Goal: Transaction & Acquisition: Obtain resource

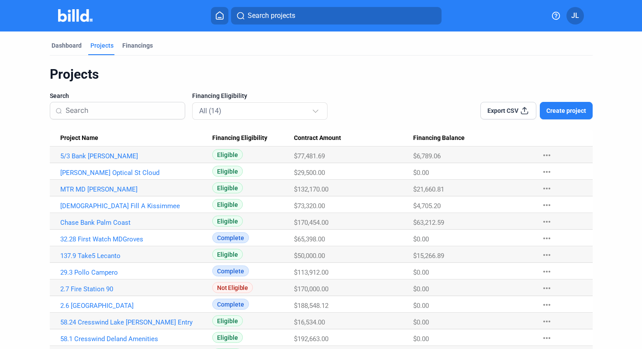
click at [76, 20] on img at bounding box center [75, 15] width 35 height 13
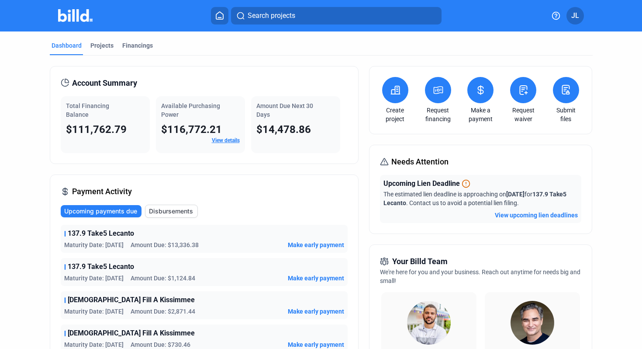
click at [481, 94] on icon at bounding box center [480, 90] width 11 height 10
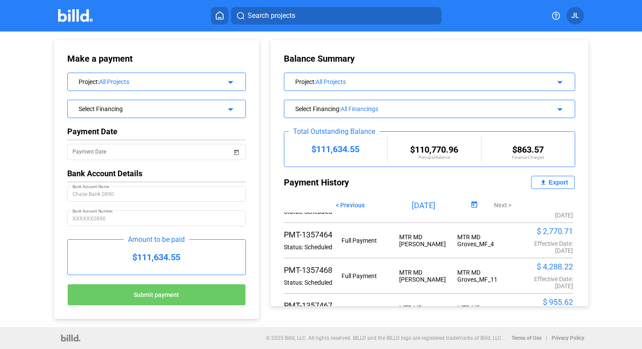
scroll to position [187, 0]
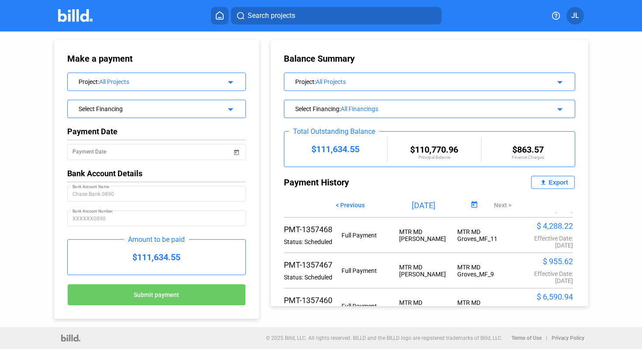
click at [512, 82] on div "All Projects" at bounding box center [426, 81] width 221 height 7
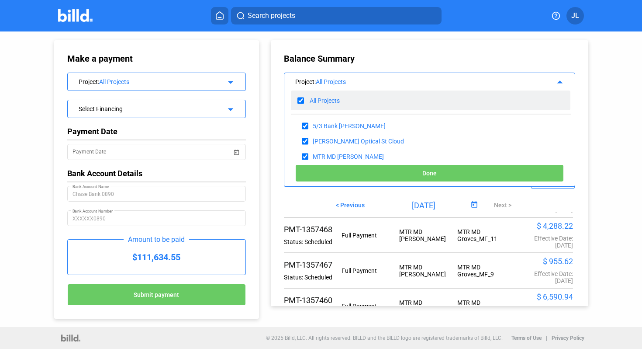
click at [327, 105] on div "All Projects" at bounding box center [431, 100] width 280 height 20
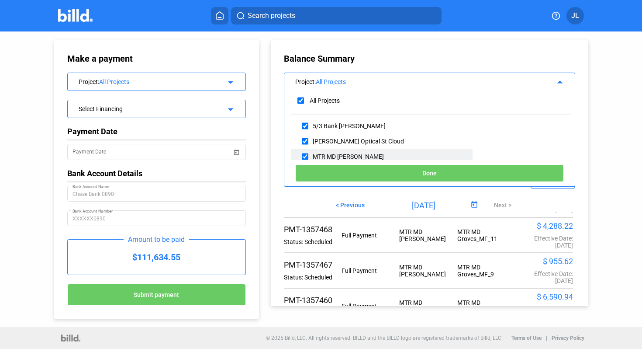
click at [347, 155] on div "MTR MD [PERSON_NAME]" at bounding box center [348, 156] width 71 height 7
click at [306, 156] on input "checkbox" at bounding box center [305, 156] width 7 height 13
checkbox input "true"
click at [399, 170] on button "Done" at bounding box center [429, 172] width 269 height 17
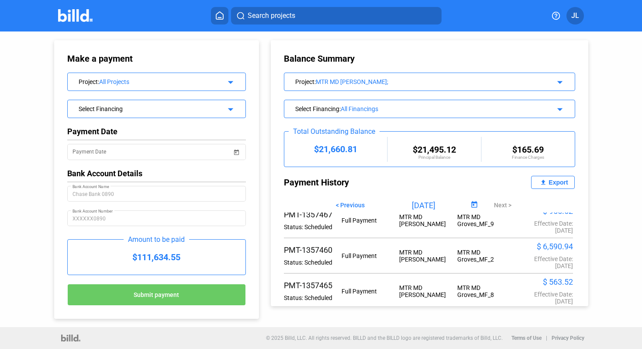
scroll to position [206, 0]
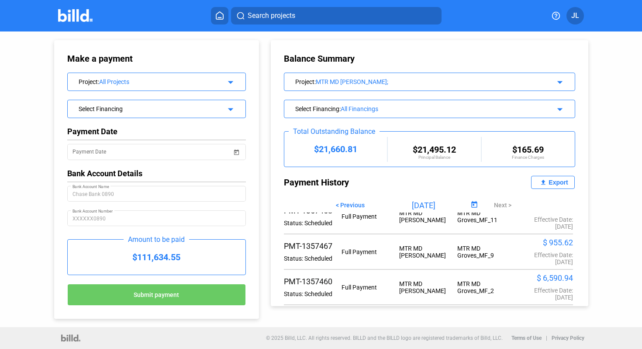
click at [552, 181] on div "Export" at bounding box center [558, 182] width 19 height 7
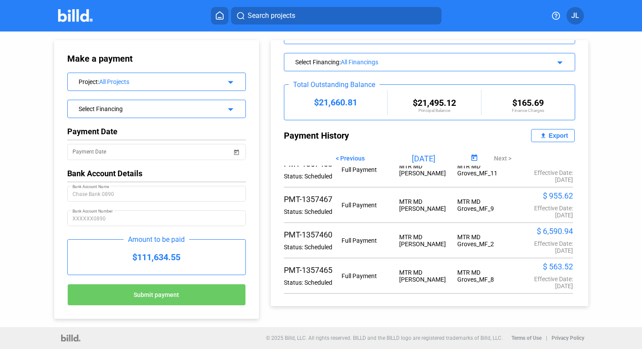
scroll to position [50, 0]
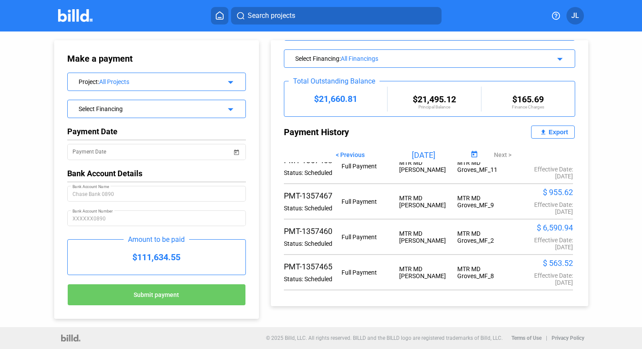
click at [80, 14] on img at bounding box center [75, 15] width 35 height 13
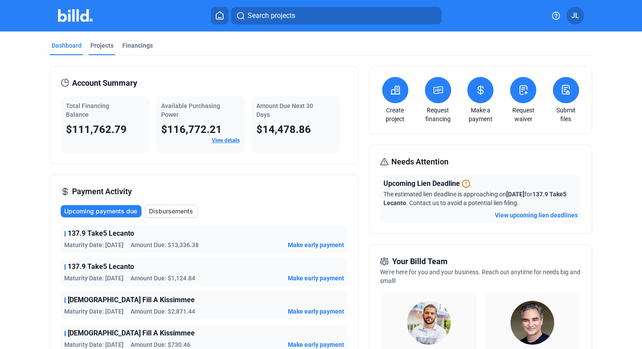
click at [100, 49] on div "Projects" at bounding box center [101, 45] width 23 height 9
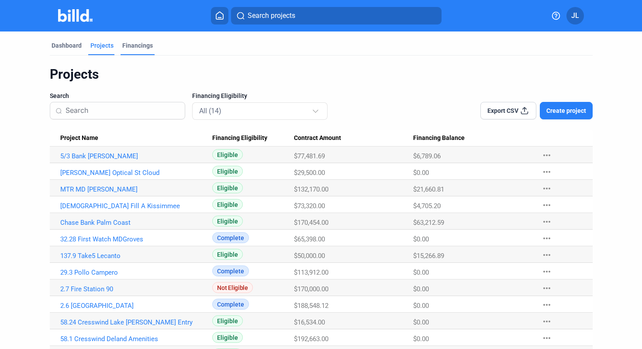
click at [144, 45] on div "Financings" at bounding box center [137, 45] width 31 height 9
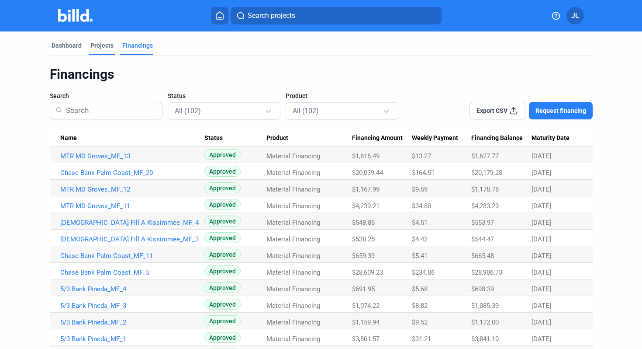
click at [101, 45] on div "Projects" at bounding box center [101, 45] width 23 height 9
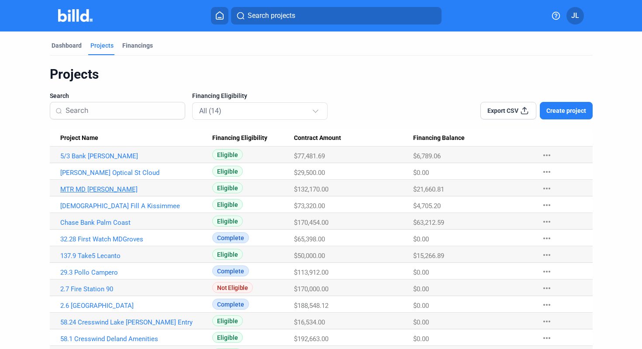
click at [89, 189] on link "MTR MD [PERSON_NAME]" at bounding box center [132, 189] width 144 height 8
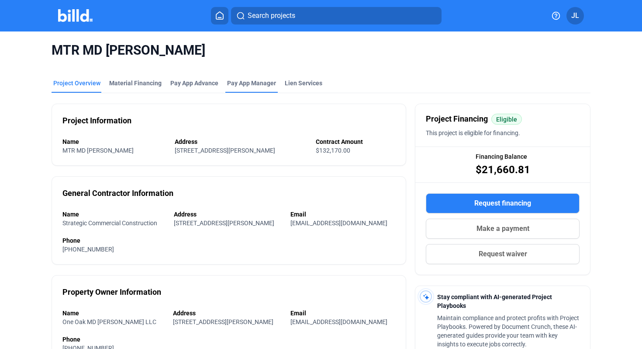
click at [244, 81] on span "Pay App Manager" at bounding box center [251, 83] width 49 height 9
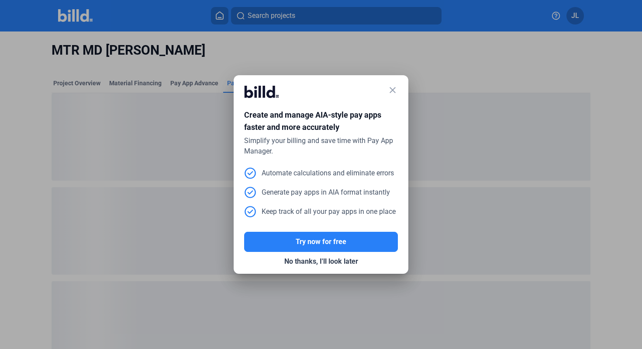
click at [391, 89] on mat-icon "close" at bounding box center [393, 90] width 10 height 10
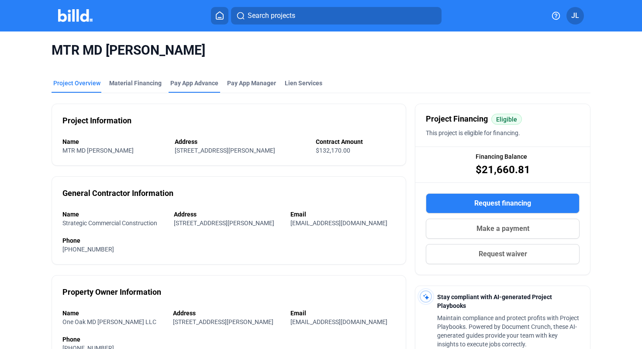
click at [204, 83] on div "Pay App Advance" at bounding box center [194, 83] width 48 height 9
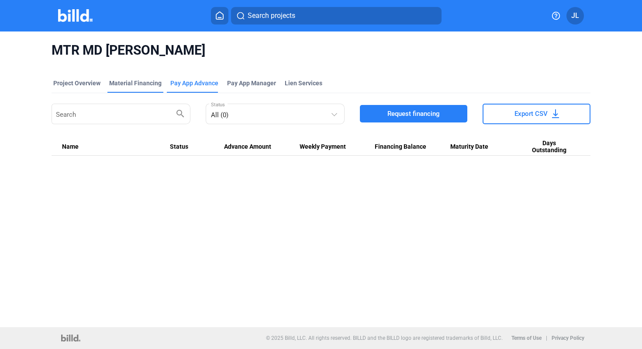
click at [125, 84] on div "Material Financing" at bounding box center [135, 83] width 52 height 9
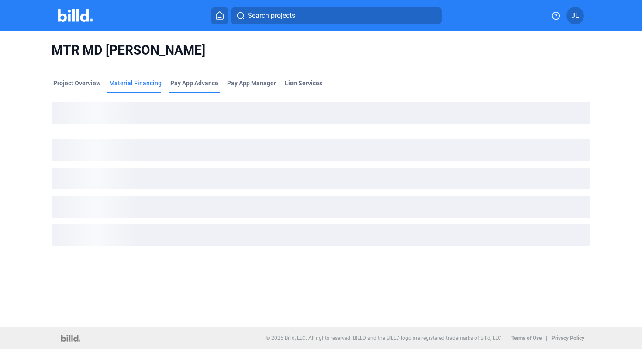
click at [187, 83] on div "Pay App Advance" at bounding box center [194, 83] width 48 height 9
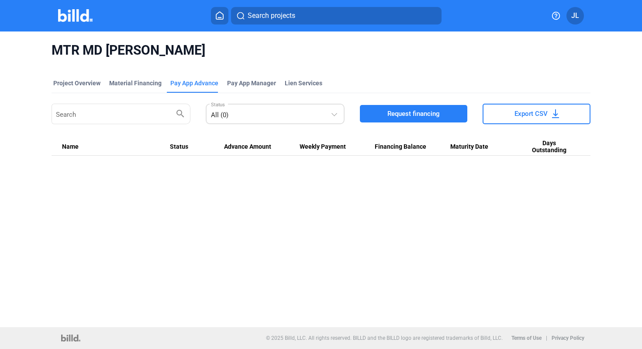
click at [330, 115] on div "All (0)" at bounding box center [271, 113] width 120 height 12
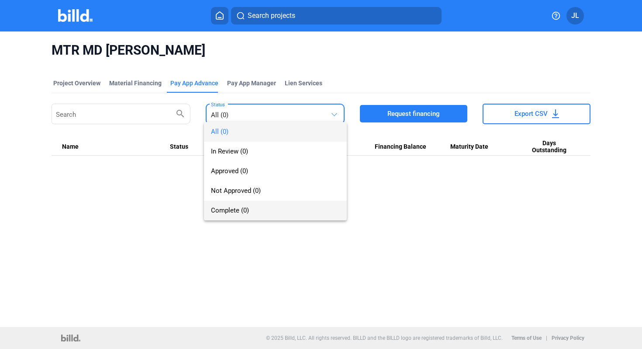
click at [270, 205] on span "Complete (0)" at bounding box center [275, 211] width 129 height 20
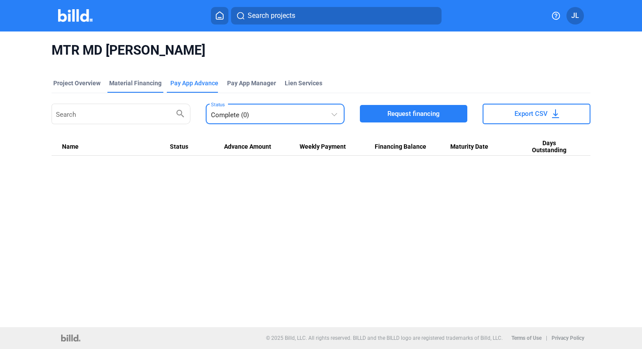
click at [135, 81] on div "Material Financing" at bounding box center [135, 83] width 52 height 9
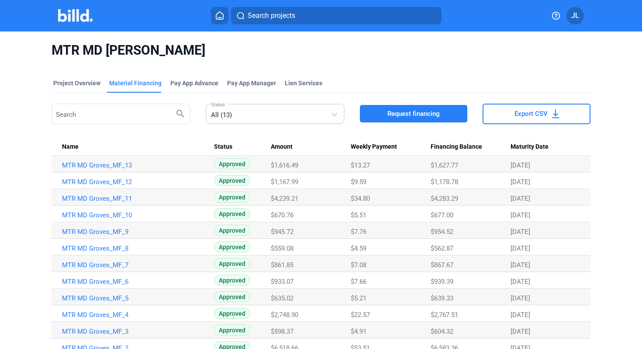
click at [272, 111] on div "All (13)" at bounding box center [271, 113] width 120 height 12
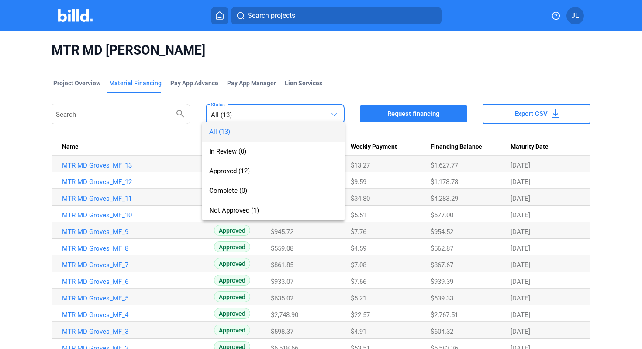
click at [367, 73] on div at bounding box center [321, 174] width 642 height 349
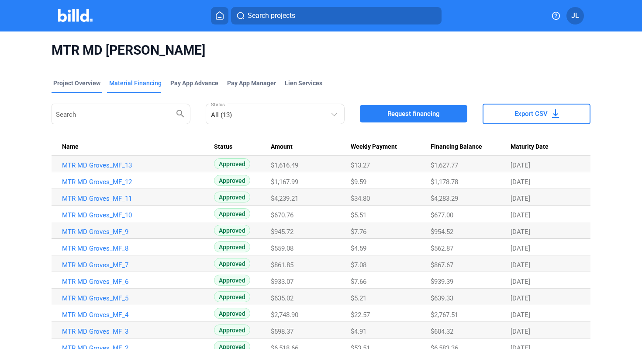
click at [86, 83] on div "Project Overview" at bounding box center [76, 83] width 47 height 9
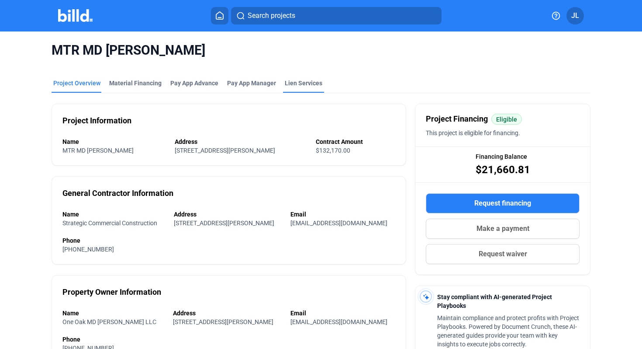
click at [285, 84] on div "Lien Services" at bounding box center [304, 83] width 38 height 9
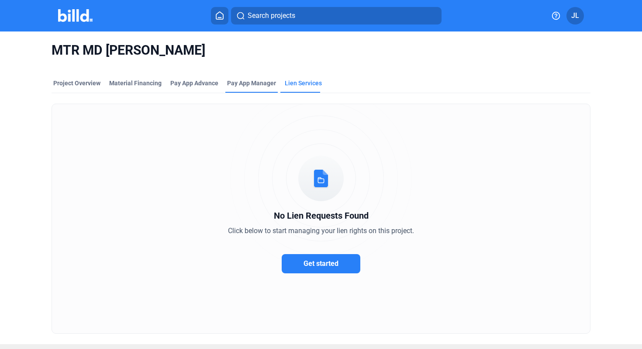
click at [238, 91] on div "Pay App Manager" at bounding box center [251, 86] width 52 height 14
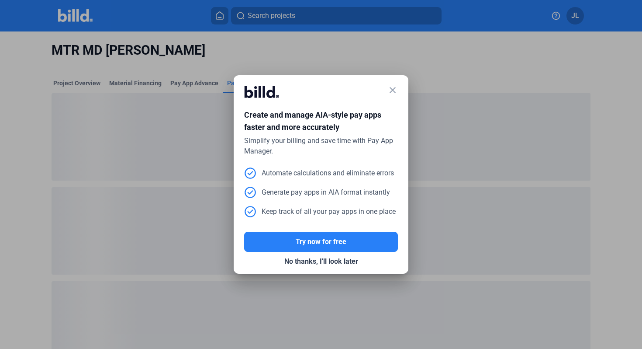
click at [197, 76] on div at bounding box center [321, 174] width 642 height 349
click at [391, 89] on mat-icon "close" at bounding box center [393, 90] width 10 height 10
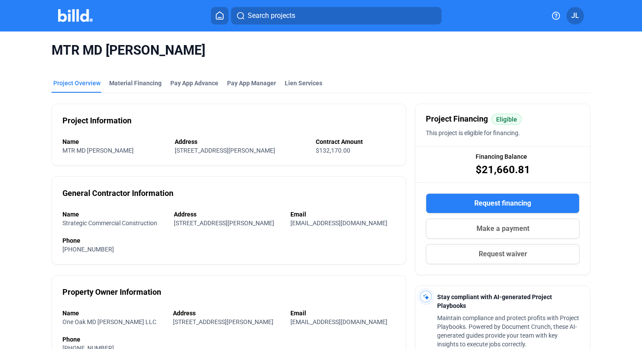
click at [79, 15] on img at bounding box center [75, 15] width 35 height 13
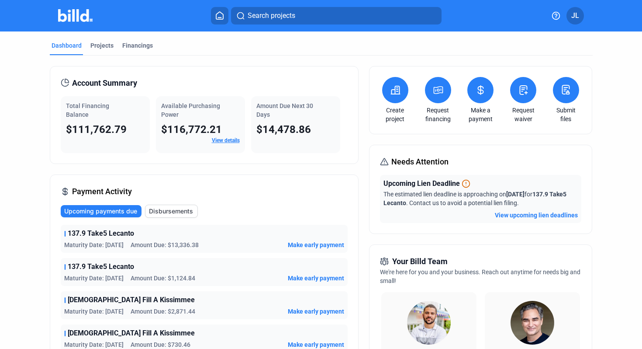
click at [177, 213] on span "Disbursements" at bounding box center [171, 211] width 44 height 9
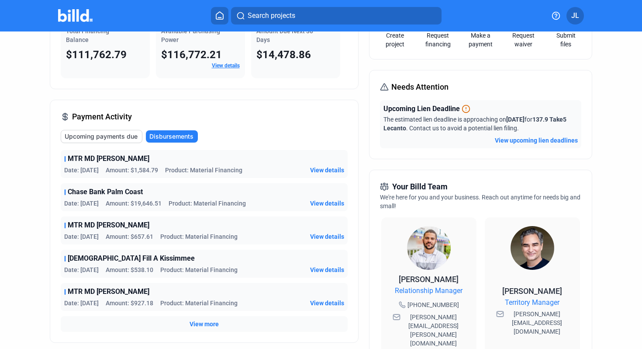
scroll to position [75, 0]
click at [213, 321] on span "View more" at bounding box center [204, 323] width 29 height 9
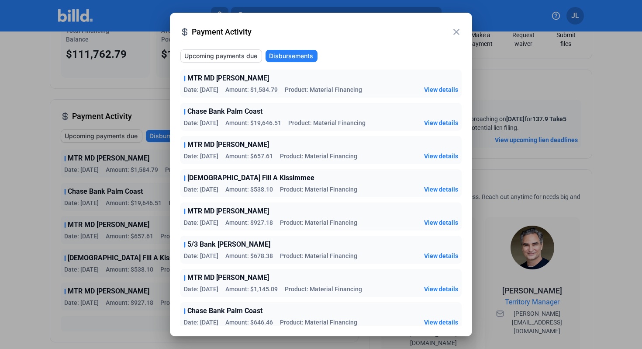
click at [456, 33] on mat-icon "close" at bounding box center [456, 32] width 10 height 10
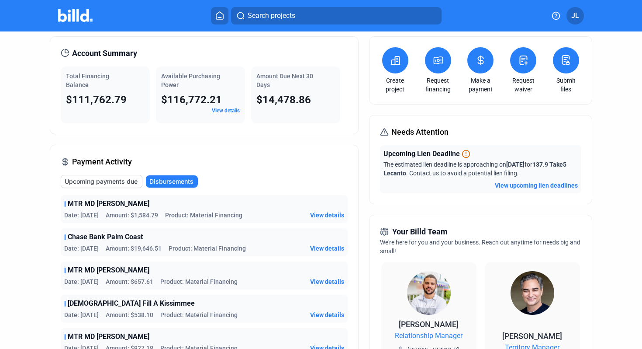
scroll to position [0, 0]
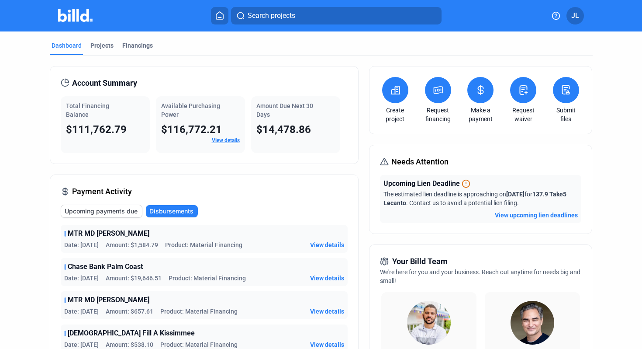
click at [475, 92] on icon at bounding box center [480, 90] width 11 height 10
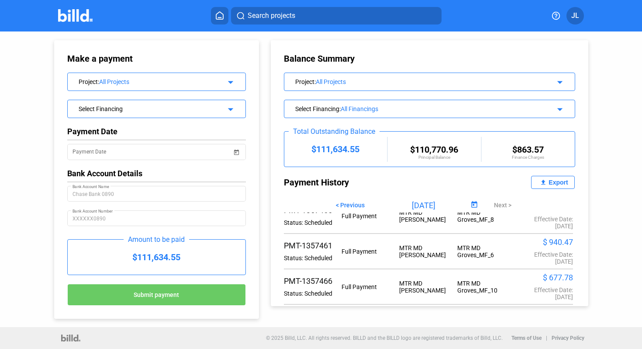
click at [562, 108] on div "Select Financing : All Financings arrow_drop_down" at bounding box center [429, 107] width 291 height 15
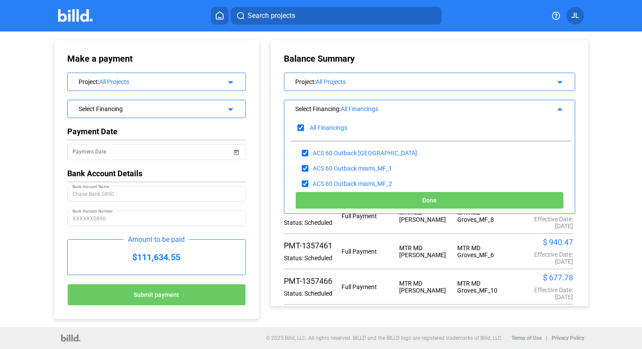
click at [390, 80] on div "All Projects" at bounding box center [426, 81] width 221 height 7
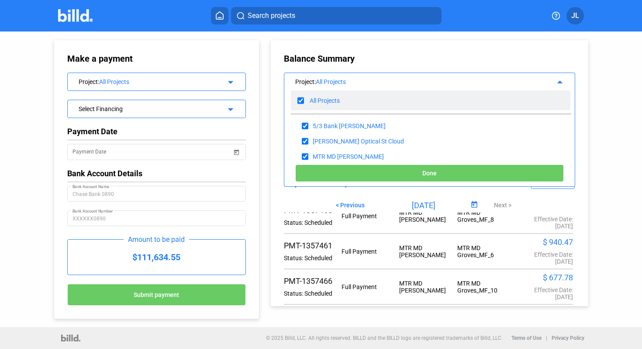
click at [300, 100] on input "checkbox" at bounding box center [301, 100] width 7 height 13
checkbox input "false"
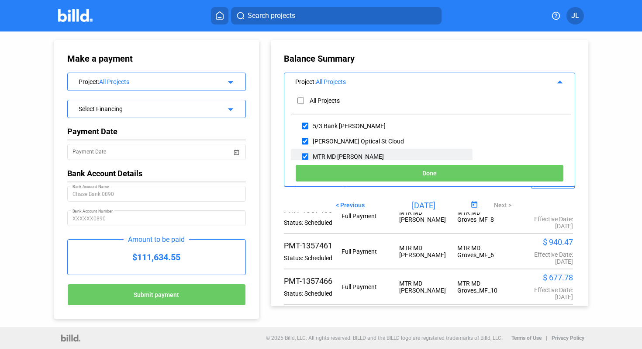
click at [326, 155] on div "MTR MD [PERSON_NAME]" at bounding box center [348, 156] width 71 height 7
click at [306, 154] on input "checkbox" at bounding box center [305, 156] width 7 height 13
checkbox input "true"
click at [396, 171] on button "Done" at bounding box center [429, 172] width 269 height 17
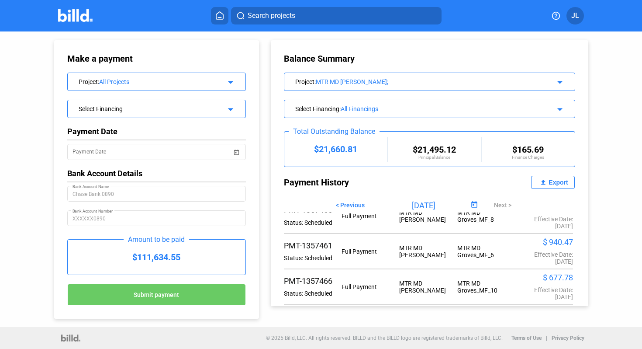
click at [390, 109] on div "All Financings" at bounding box center [439, 108] width 196 height 7
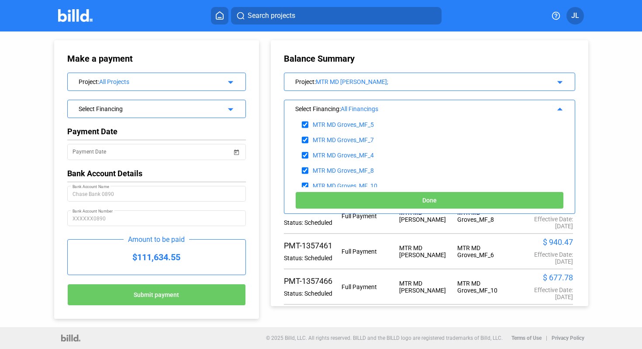
scroll to position [159, 0]
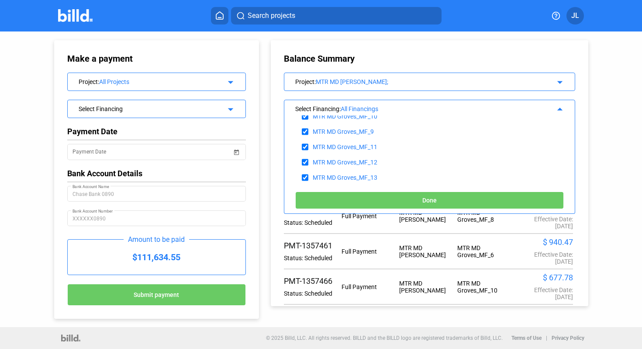
click at [416, 196] on button "Done" at bounding box center [429, 199] width 269 height 17
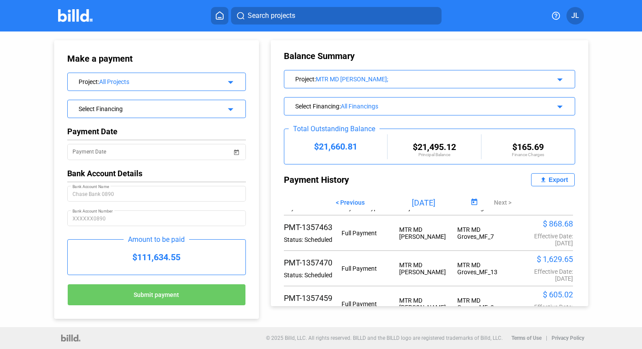
scroll to position [0, 0]
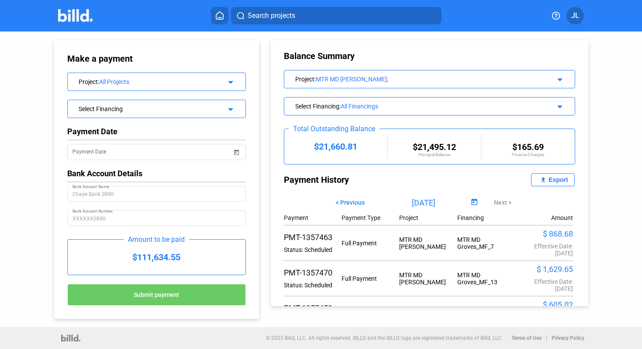
click at [550, 178] on div "Export" at bounding box center [558, 179] width 19 height 7
click at [69, 21] on img at bounding box center [75, 15] width 35 height 13
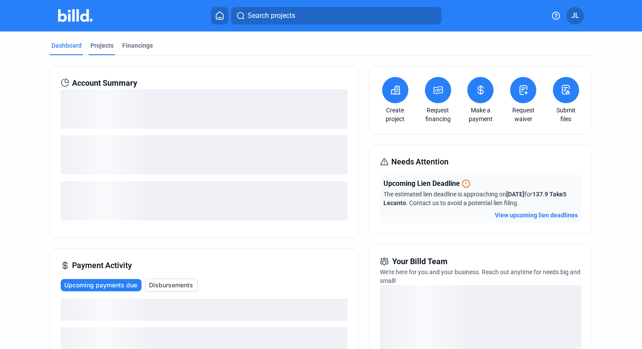
click at [100, 48] on div "Projects" at bounding box center [101, 45] width 23 height 9
